Goal: Information Seeking & Learning: Find specific page/section

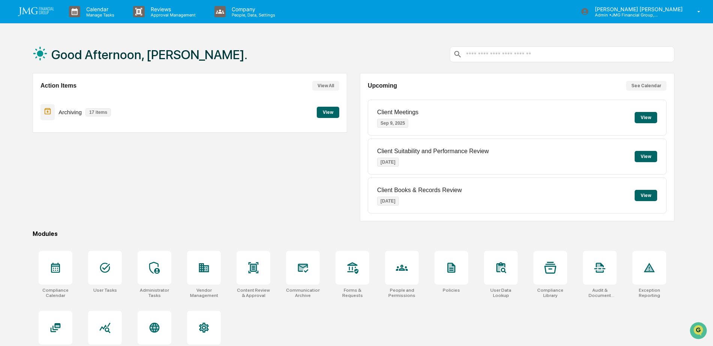
scroll to position [1003, 0]
click at [697, 332] on icon "Open customer support" at bounding box center [698, 340] width 19 height 19
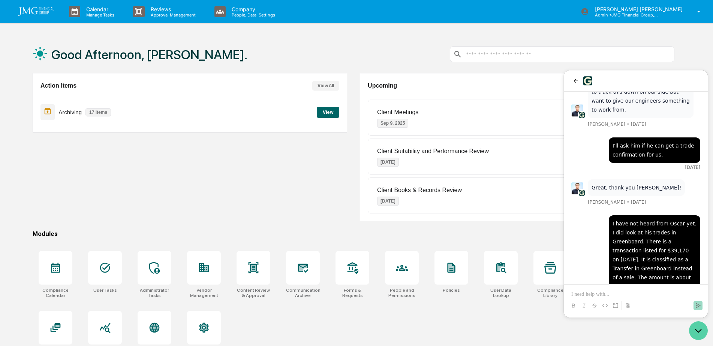
click at [701, 336] on icon "Open customer support" at bounding box center [698, 331] width 19 height 19
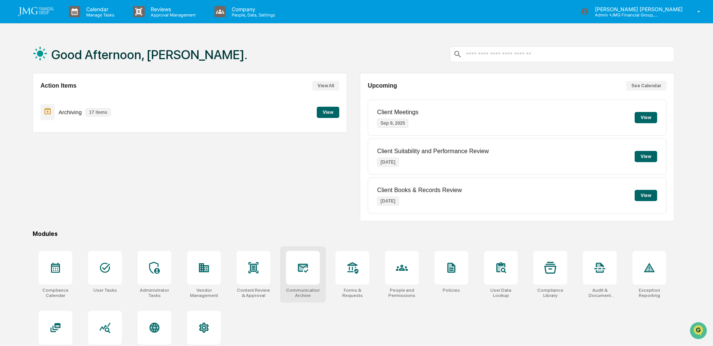
click at [308, 273] on icon at bounding box center [303, 268] width 12 height 12
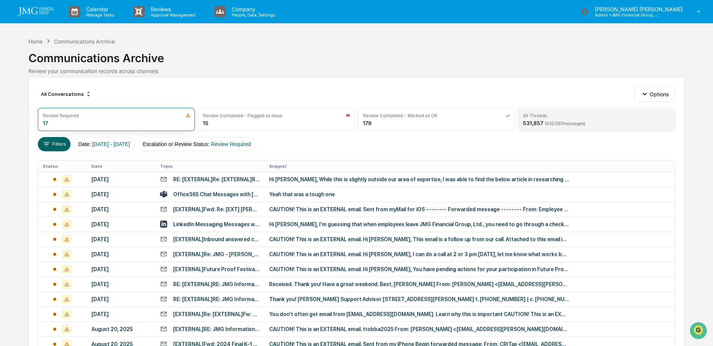
click at [554, 123] on span "( 639,597 messages)" at bounding box center [565, 124] width 41 height 6
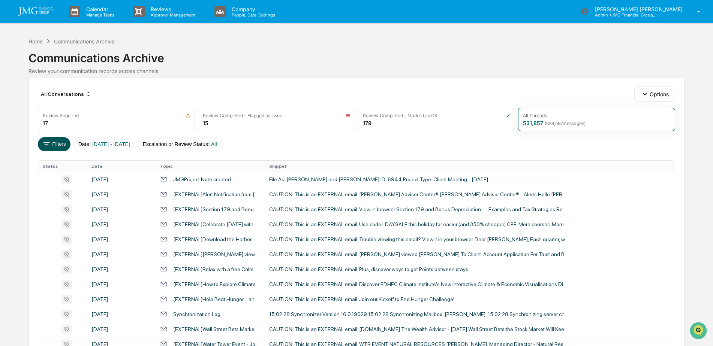
click at [59, 142] on button "Filters" at bounding box center [54, 144] width 33 height 14
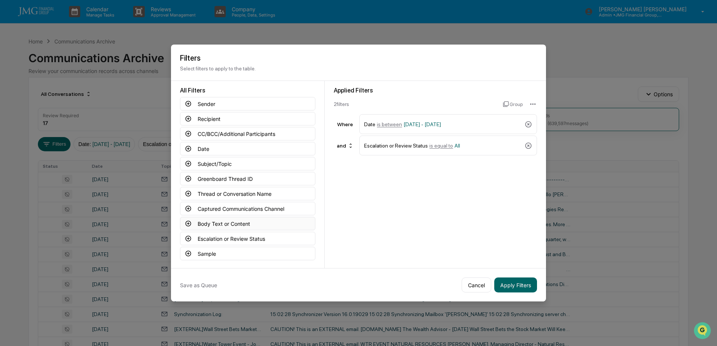
click at [258, 223] on button "Body Text or Content" at bounding box center [247, 223] width 135 height 13
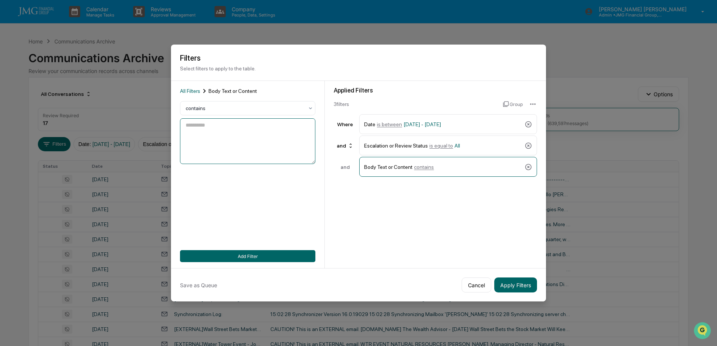
click at [252, 131] on textarea at bounding box center [247, 141] width 135 height 46
type textarea "******"
click at [298, 216] on div "All Filters Body Text or Content contains ****** Add Filter" at bounding box center [247, 174] width 135 height 175
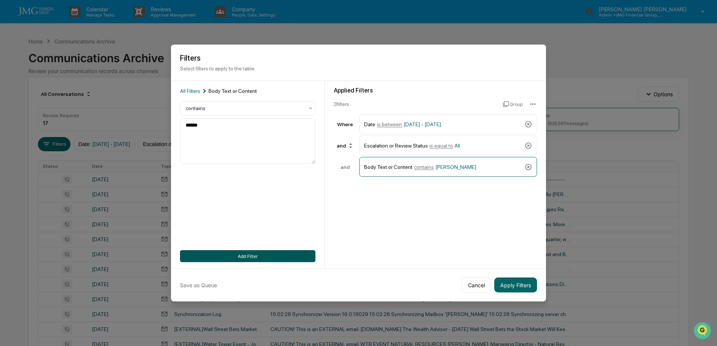
click at [283, 255] on button "Add Filter" at bounding box center [247, 256] width 135 height 12
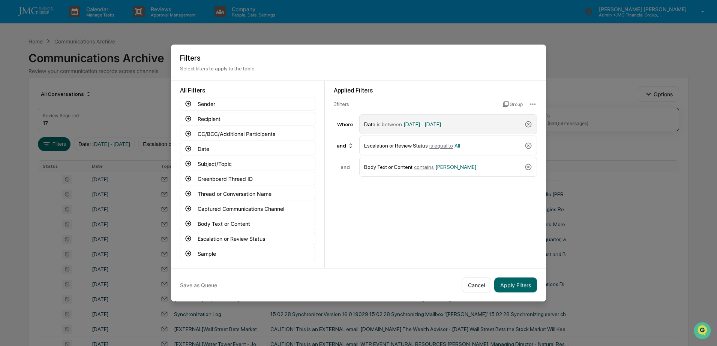
click at [414, 124] on span "[DATE] - [DATE]" at bounding box center [421, 124] width 37 height 6
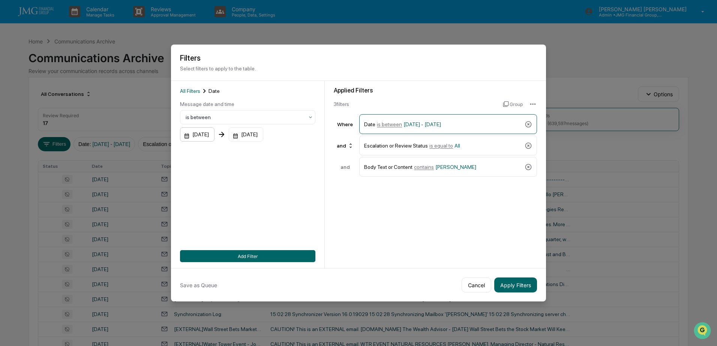
click at [210, 136] on div "[DATE]" at bounding box center [197, 134] width 34 height 14
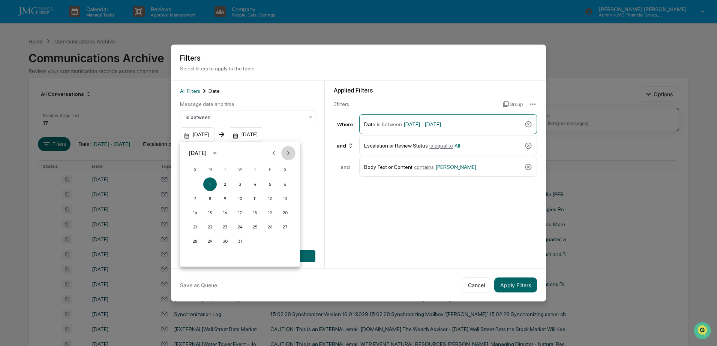
click at [288, 153] on icon "Next month" at bounding box center [288, 153] width 3 height 4
click at [288, 152] on icon "Next month" at bounding box center [288, 153] width 3 height 4
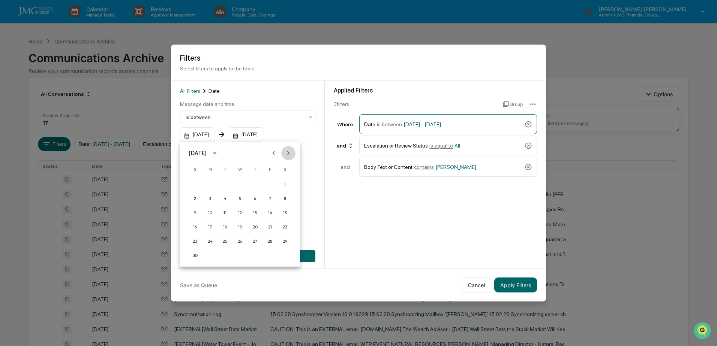
click at [288, 152] on icon "Next month" at bounding box center [288, 153] width 3 height 4
click at [207, 184] on button "1" at bounding box center [209, 184] width 13 height 13
click at [266, 253] on button "Add Filter" at bounding box center [247, 256] width 135 height 12
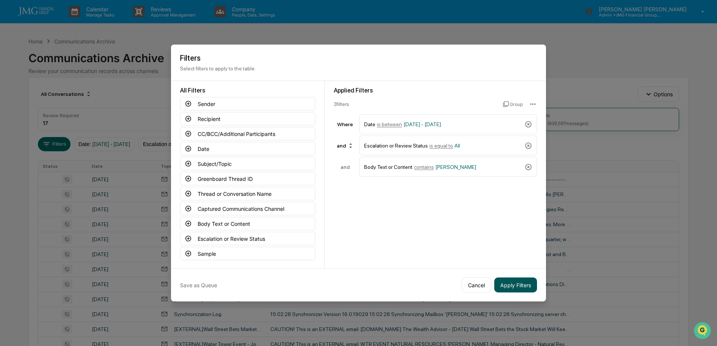
click at [515, 285] on button "Apply Filters" at bounding box center [515, 285] width 43 height 15
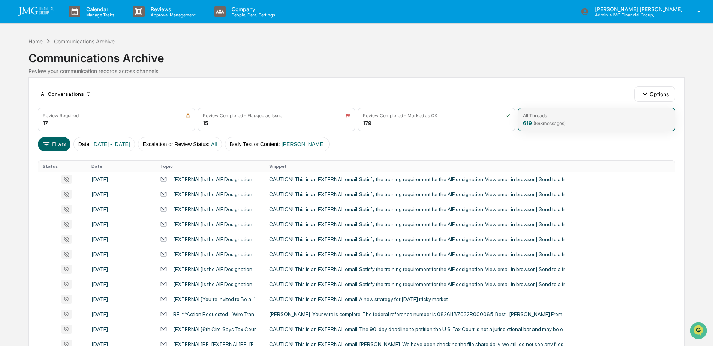
click at [570, 121] on div "All Threads 619 ( 663 messages)" at bounding box center [596, 119] width 157 height 23
click at [59, 141] on button "Filters" at bounding box center [54, 144] width 33 height 14
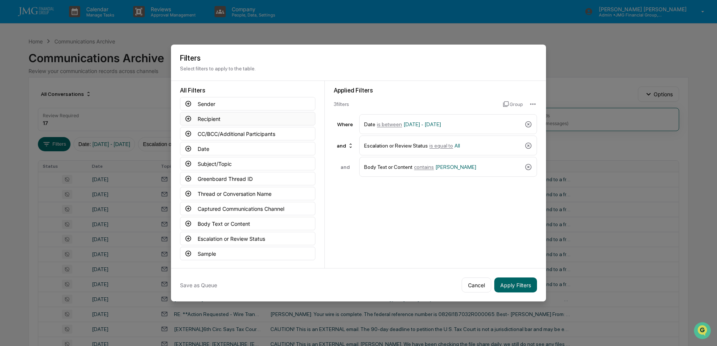
click at [237, 117] on button "Recipient" at bounding box center [247, 118] width 135 height 13
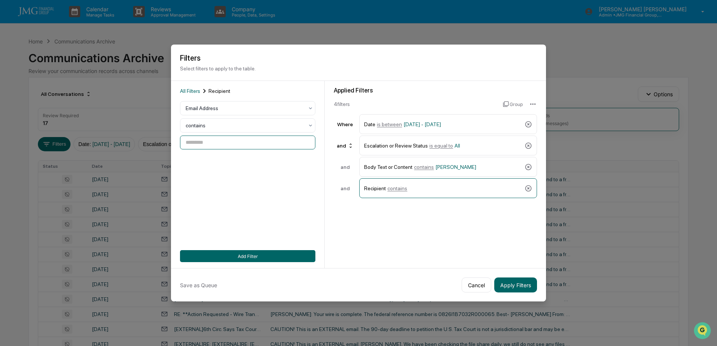
click at [234, 143] on input at bounding box center [247, 143] width 135 height 14
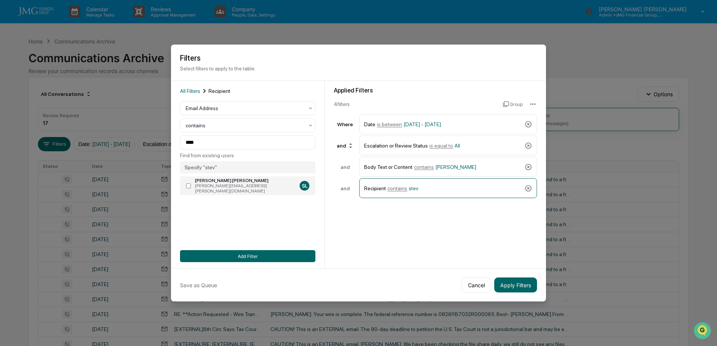
click at [191, 183] on label "[PERSON_NAME] [PERSON_NAME] [PERSON_NAME][EMAIL_ADDRESS][PERSON_NAME][DOMAIN_NA…" at bounding box center [247, 186] width 135 height 19
type input "**********"
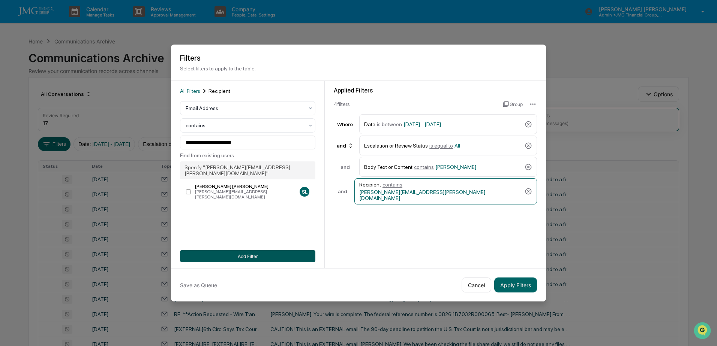
click at [263, 258] on button "Add Filter" at bounding box center [247, 256] width 135 height 12
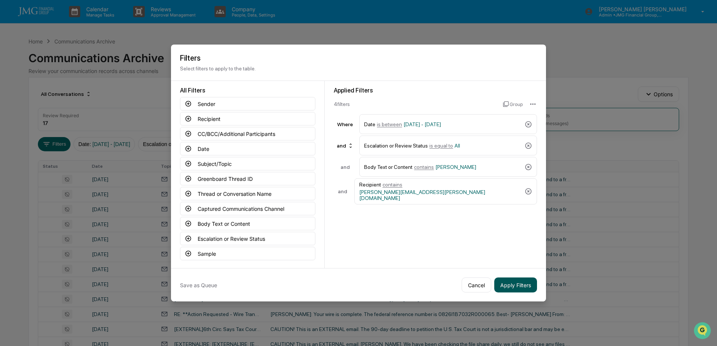
click at [518, 284] on button "Apply Filters" at bounding box center [515, 285] width 43 height 15
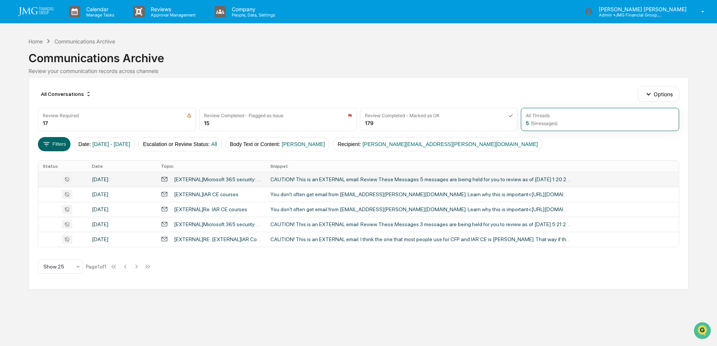
click at [439, 180] on div "CAUTION! This is an EXTERNAL email. Review These Messages 5 messages are being …" at bounding box center [420, 180] width 300 height 6
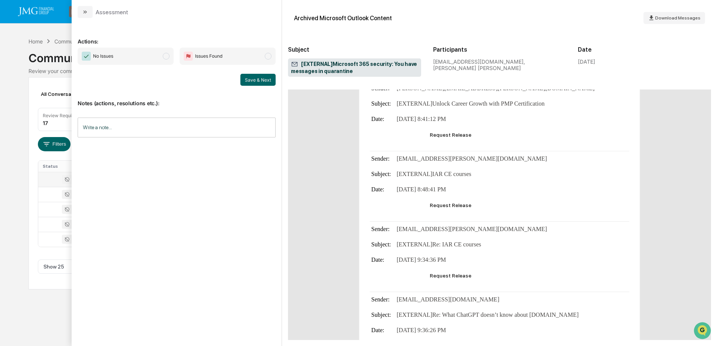
scroll to position [99, 0]
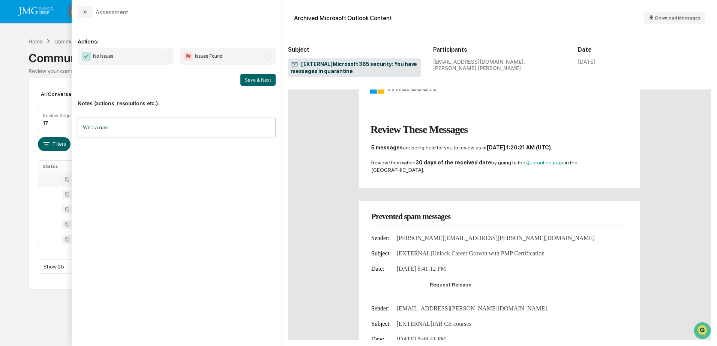
click at [57, 34] on div "Calendar Manage Tasks Reviews Approval Management Company People, Data, Setting…" at bounding box center [358, 173] width 717 height 346
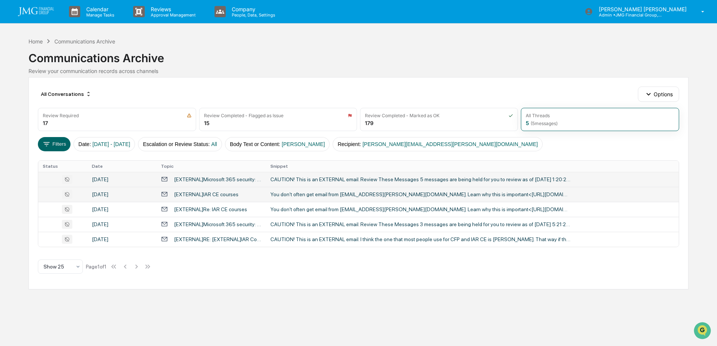
click at [319, 195] on div "You don't often get email from [EMAIL_ADDRESS][PERSON_NAME][DOMAIN_NAME]. Learn…" at bounding box center [420, 195] width 300 height 6
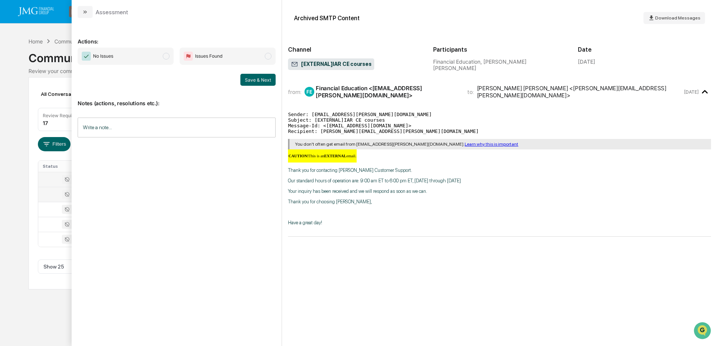
click at [4, 48] on div "Calendar Manage Tasks Reviews Approval Management Company People, Data, Setting…" at bounding box center [358, 173] width 717 height 346
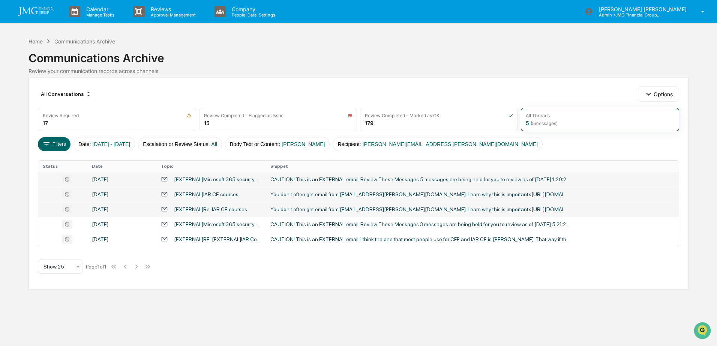
click at [310, 209] on div "You don't often get email from [EMAIL_ADDRESS][PERSON_NAME][DOMAIN_NAME]. Learn…" at bounding box center [420, 210] width 300 height 6
click at [55, 33] on div "Calendar Manage Tasks Reviews Approval Management Company People, Data, Setting…" at bounding box center [358, 173] width 717 height 346
click at [301, 227] on div "CAUTION! This is an EXTERNAL email. Review These Messages 3 messages are being …" at bounding box center [420, 225] width 300 height 6
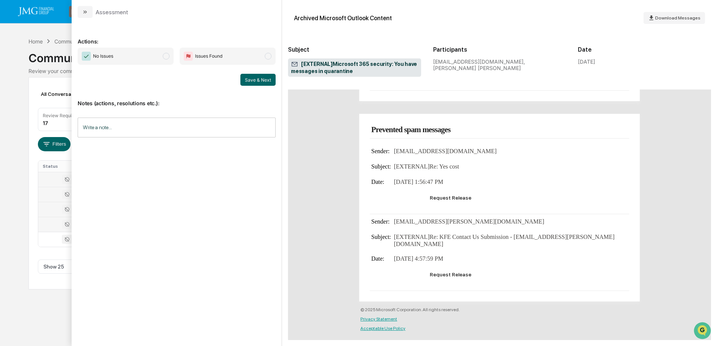
scroll to position [310, 0]
drag, startPoint x: 21, startPoint y: 43, endPoint x: 26, endPoint y: 54, distance: 11.7
click at [21, 43] on div "Calendar Manage Tasks Reviews Approval Management Company People, Data, Setting…" at bounding box center [358, 173] width 717 height 346
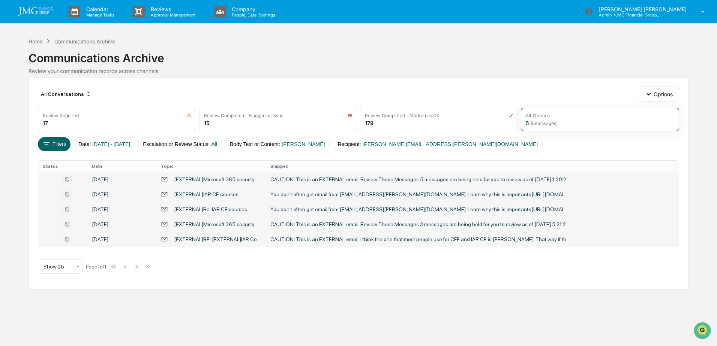
click at [292, 239] on div "CAUTION! This is an EXTERNAL email. I think the one that most people use for CF…" at bounding box center [420, 240] width 300 height 6
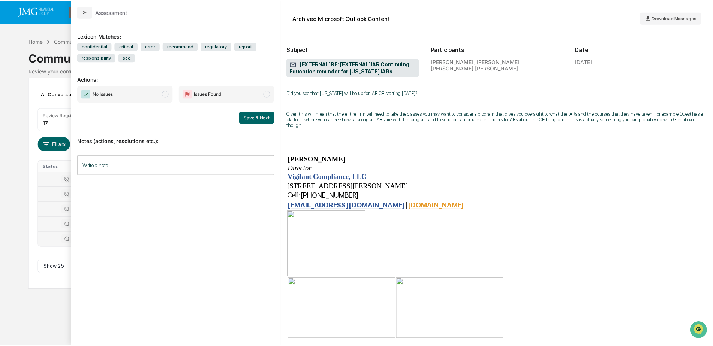
scroll to position [150, 0]
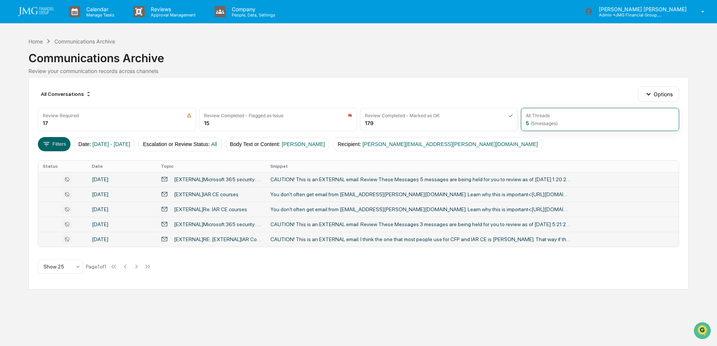
click at [20, 107] on div "Calendar Manage Tasks Reviews Approval Management Company People, Data, Setting…" at bounding box center [358, 173] width 717 height 346
click at [40, 16] on img at bounding box center [36, 11] width 36 height 9
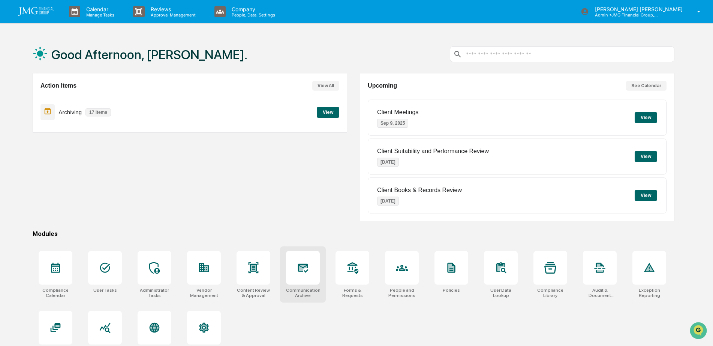
scroll to position [36, 0]
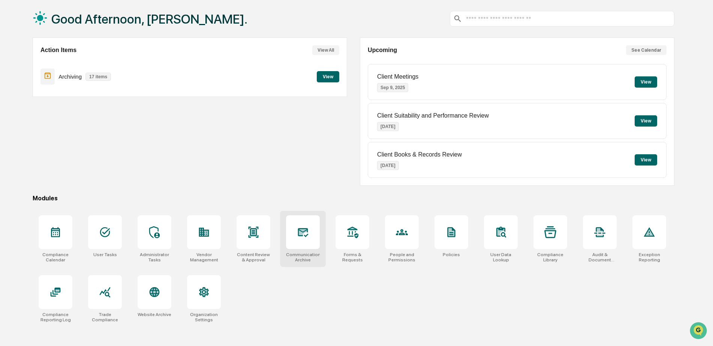
click at [309, 249] on div at bounding box center [303, 233] width 34 height 34
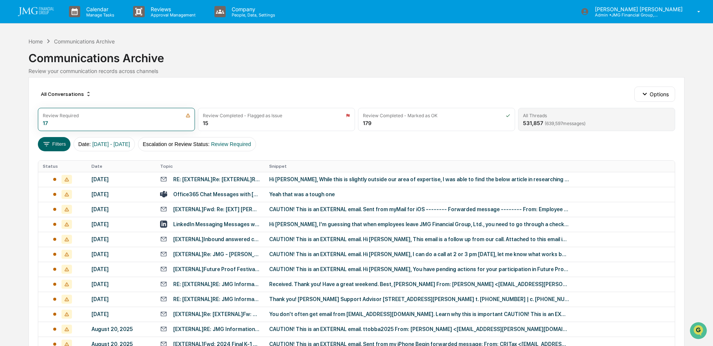
click at [561, 114] on div "All Threads" at bounding box center [596, 116] width 147 height 6
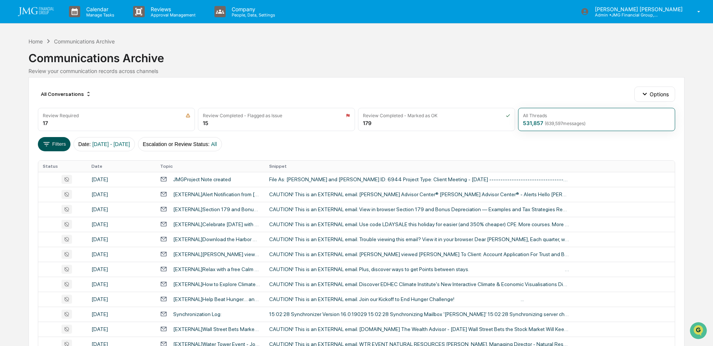
click at [58, 145] on button "Filters" at bounding box center [54, 144] width 33 height 14
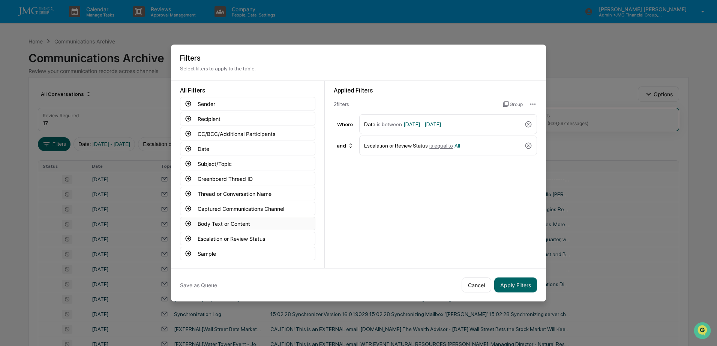
click at [249, 222] on button "Body Text or Content" at bounding box center [247, 223] width 135 height 13
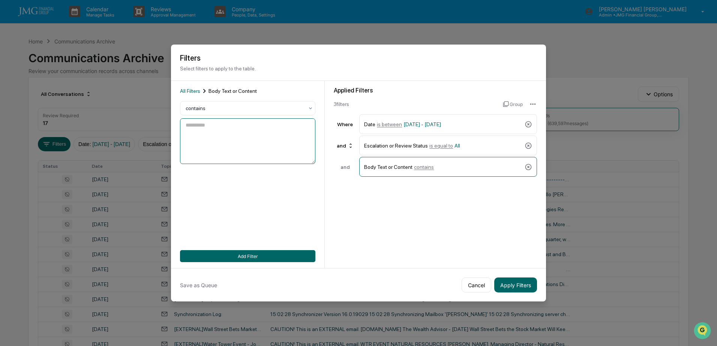
click at [239, 136] on textarea at bounding box center [247, 141] width 135 height 46
type textarea "*****"
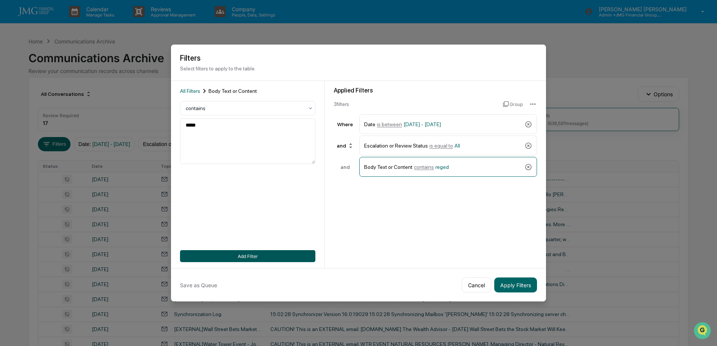
click at [290, 253] on button "Add Filter" at bounding box center [247, 256] width 135 height 12
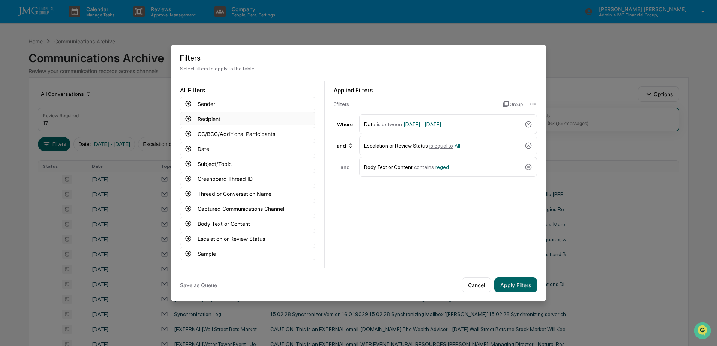
click at [234, 120] on button "Recipient" at bounding box center [247, 118] width 135 height 13
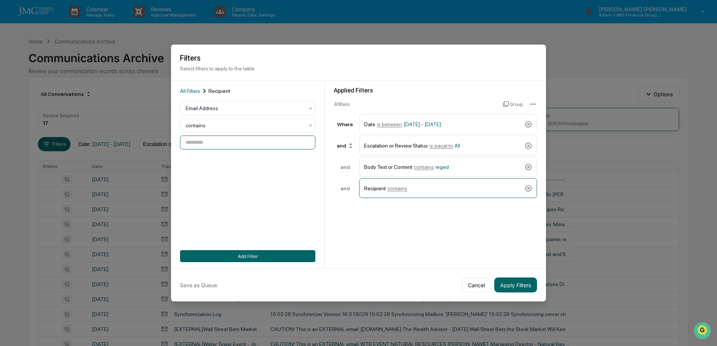
click at [229, 145] on input at bounding box center [247, 143] width 135 height 14
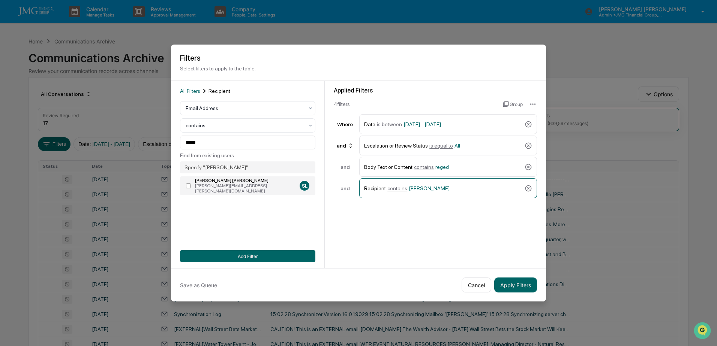
type input "**********"
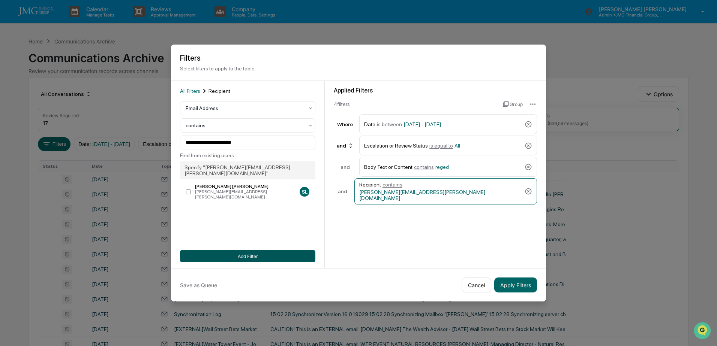
click at [263, 257] on button "Add Filter" at bounding box center [247, 256] width 135 height 12
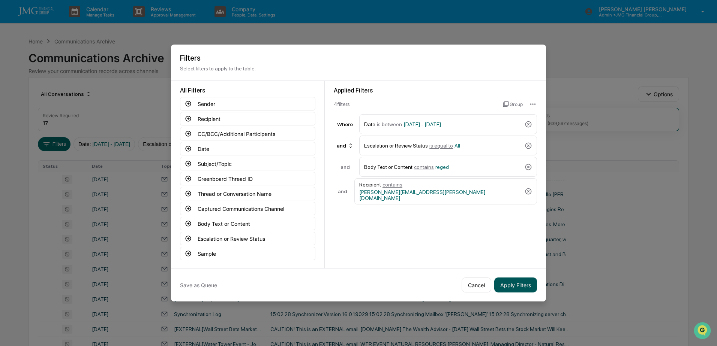
click at [513, 284] on button "Apply Filters" at bounding box center [515, 285] width 43 height 15
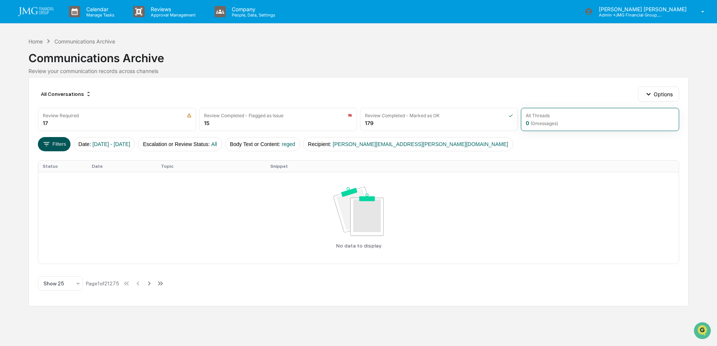
click at [60, 149] on button "Filters" at bounding box center [54, 144] width 33 height 14
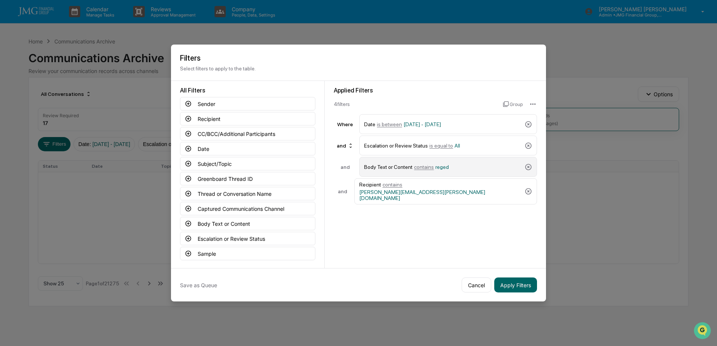
click at [456, 167] on div "Body Text or Content contains reged" at bounding box center [442, 166] width 157 height 13
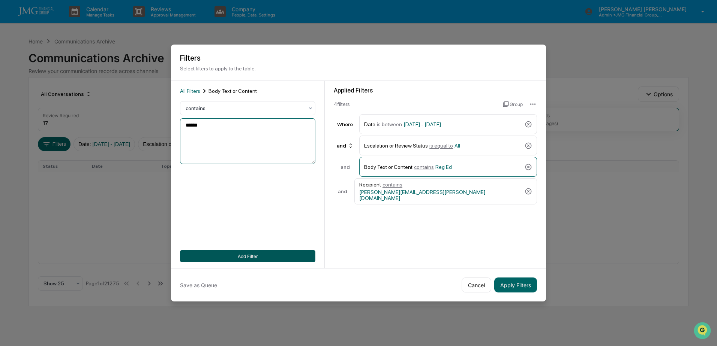
type textarea "******"
click at [301, 258] on button "Add Filter" at bounding box center [247, 256] width 135 height 12
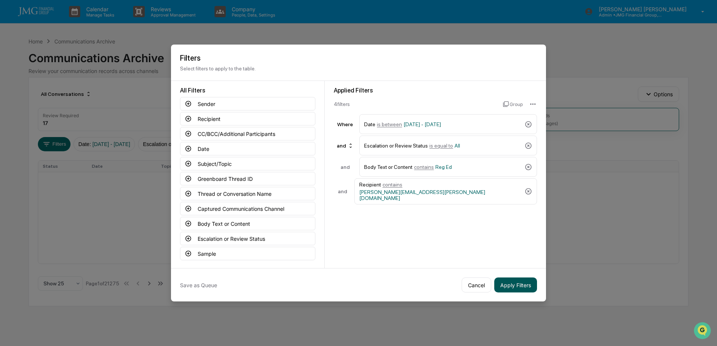
click at [516, 283] on button "Apply Filters" at bounding box center [515, 285] width 43 height 15
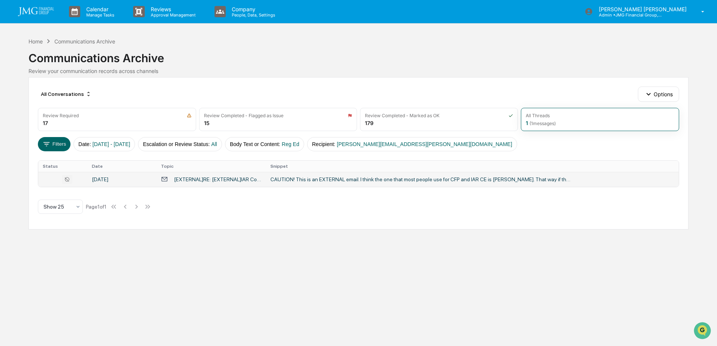
click at [369, 183] on td "CAUTION! This is an EXTERNAL email. I think the one that most people use for CF…" at bounding box center [472, 179] width 412 height 15
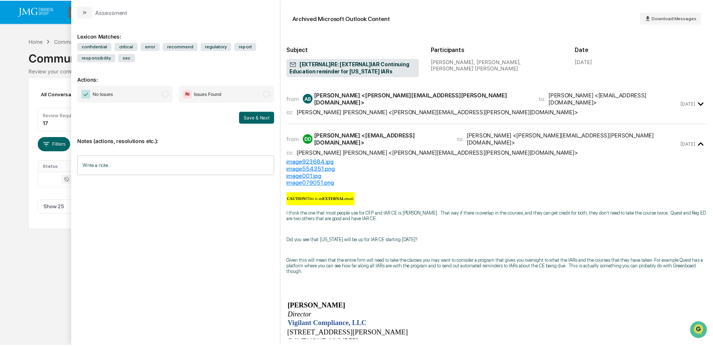
scroll to position [37, 0]
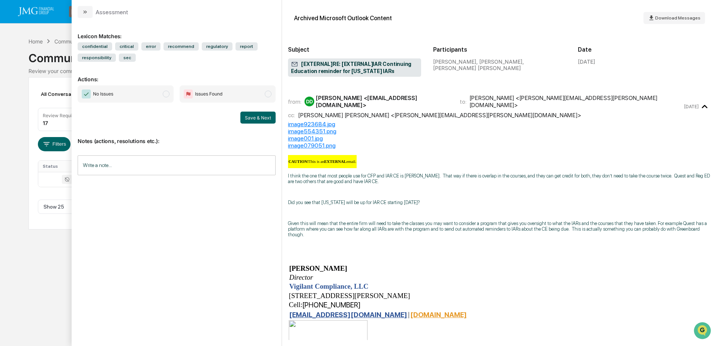
click at [18, 31] on div "Calendar Manage Tasks Reviews Approval Management Company People, Data, Setting…" at bounding box center [358, 173] width 717 height 346
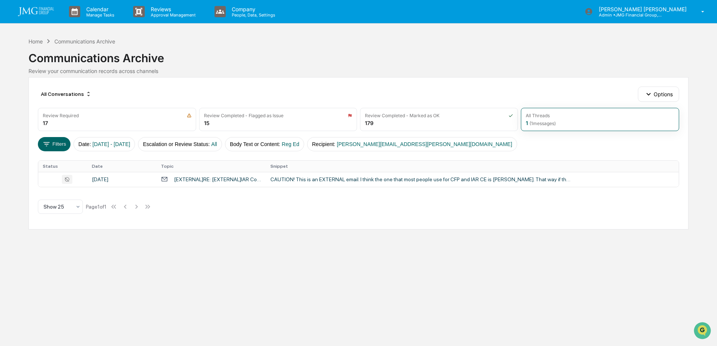
click at [37, 16] on img at bounding box center [36, 11] width 36 height 9
